Goal: Transaction & Acquisition: Purchase product/service

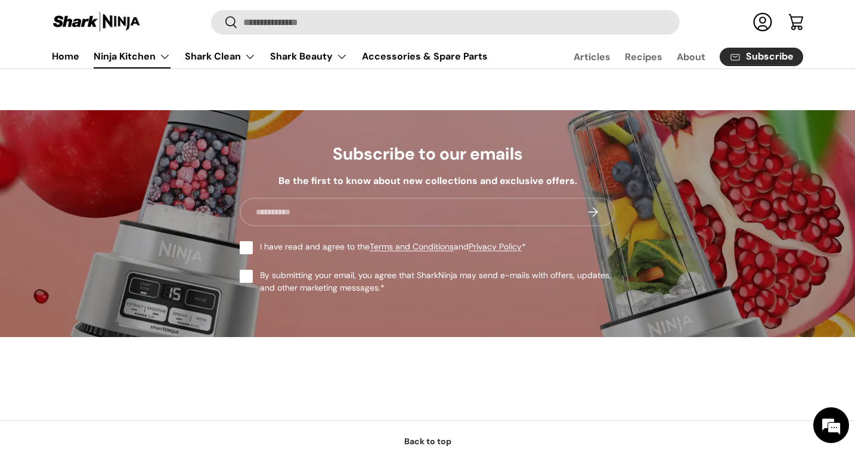
scroll to position [4600, 0]
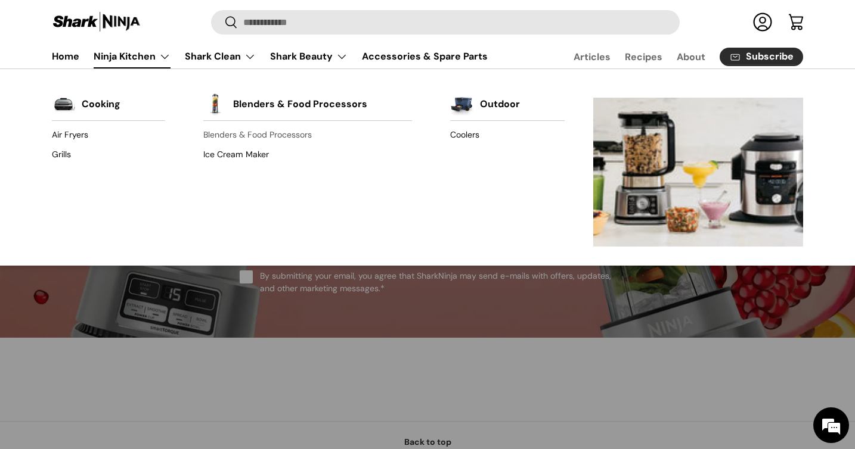
click at [237, 135] on link "Blenders & Food Processors" at bounding box center [307, 135] width 209 height 19
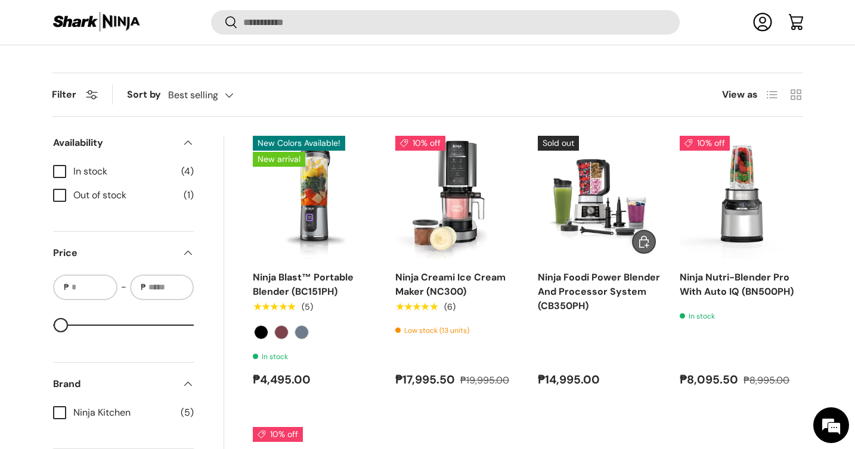
click at [594, 303] on link "Ninja Foodi Power Blender And Processor System (CB350PH)" at bounding box center [599, 291] width 122 height 41
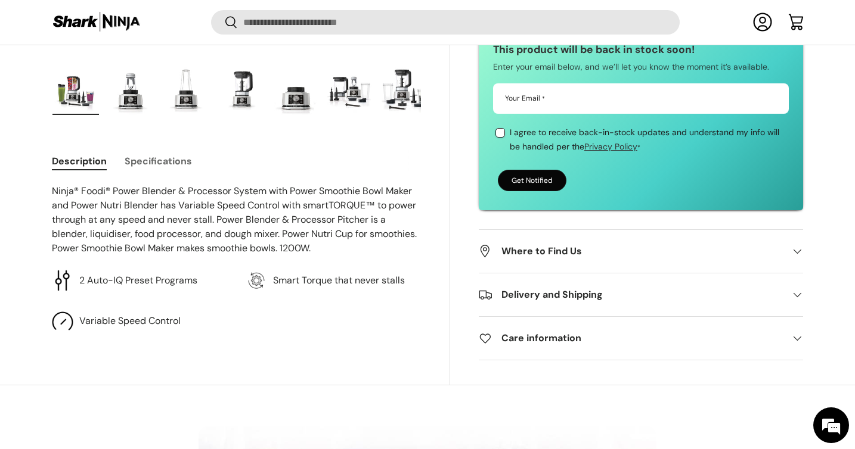
scroll to position [430, 0]
